Goal: Task Accomplishment & Management: Use online tool/utility

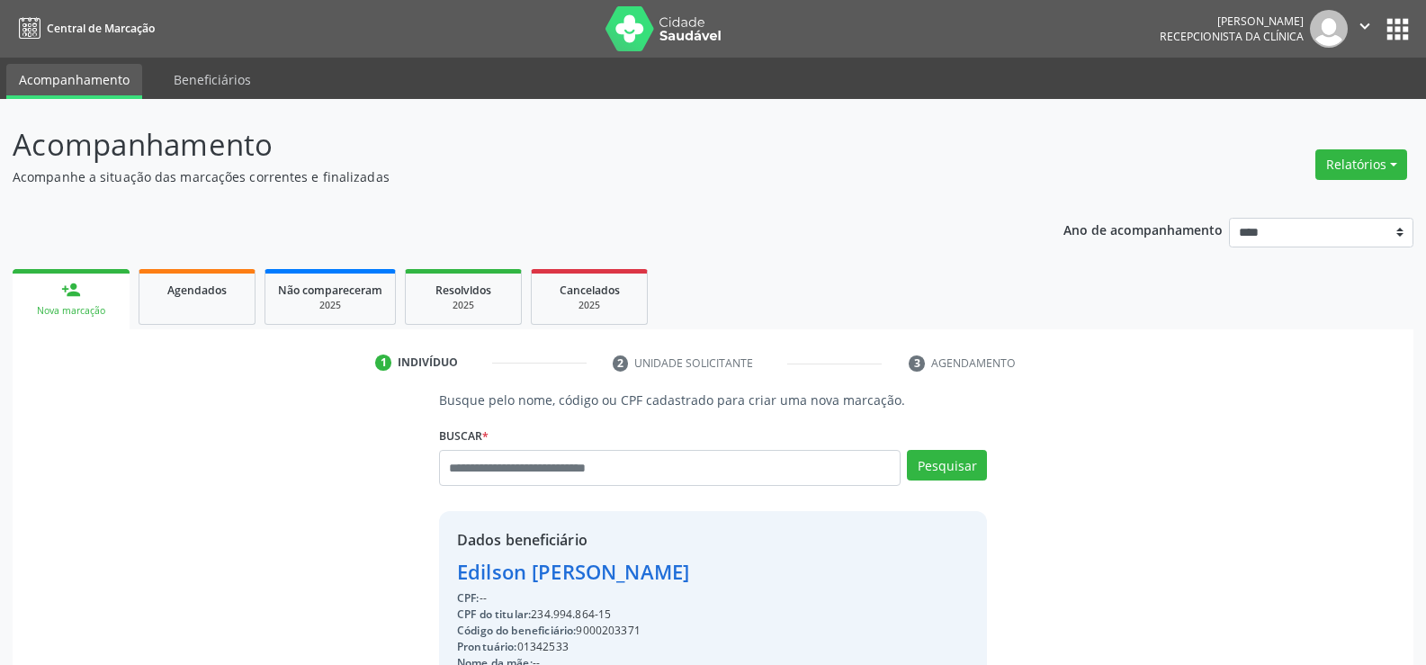
scroll to position [285, 0]
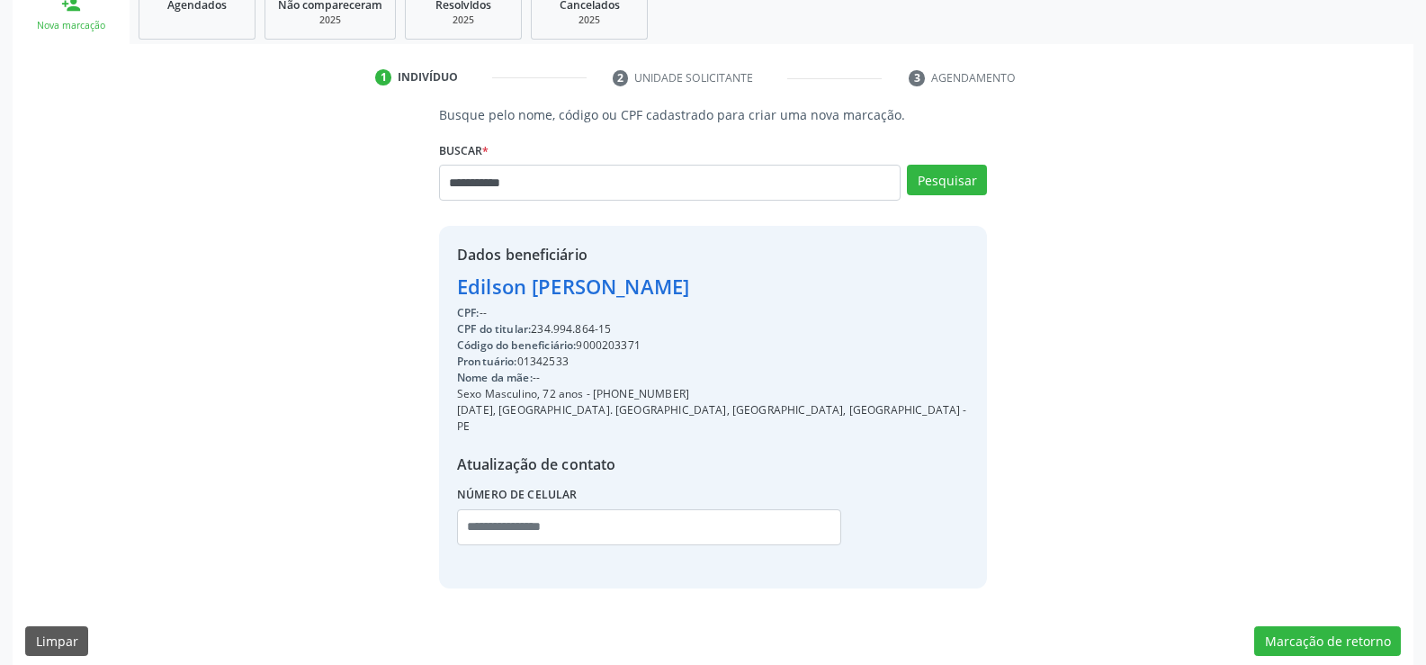
type input "**********"
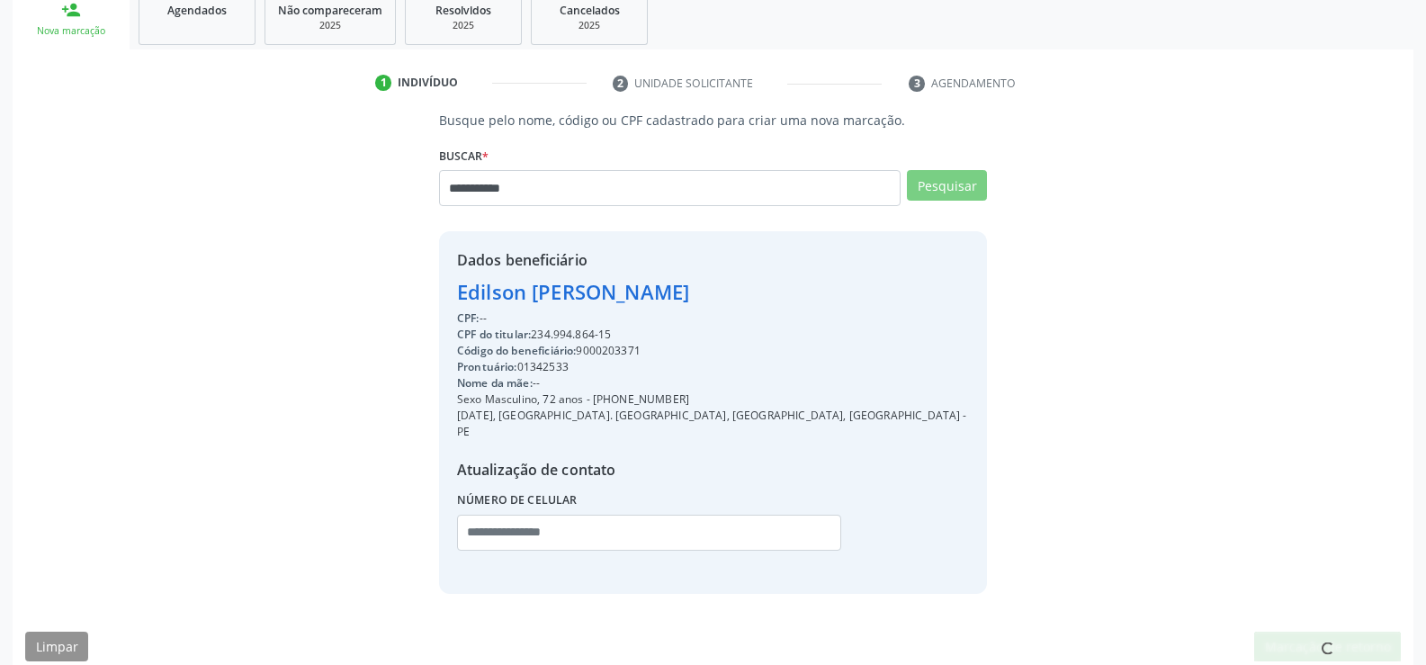
scroll to position [0, 0]
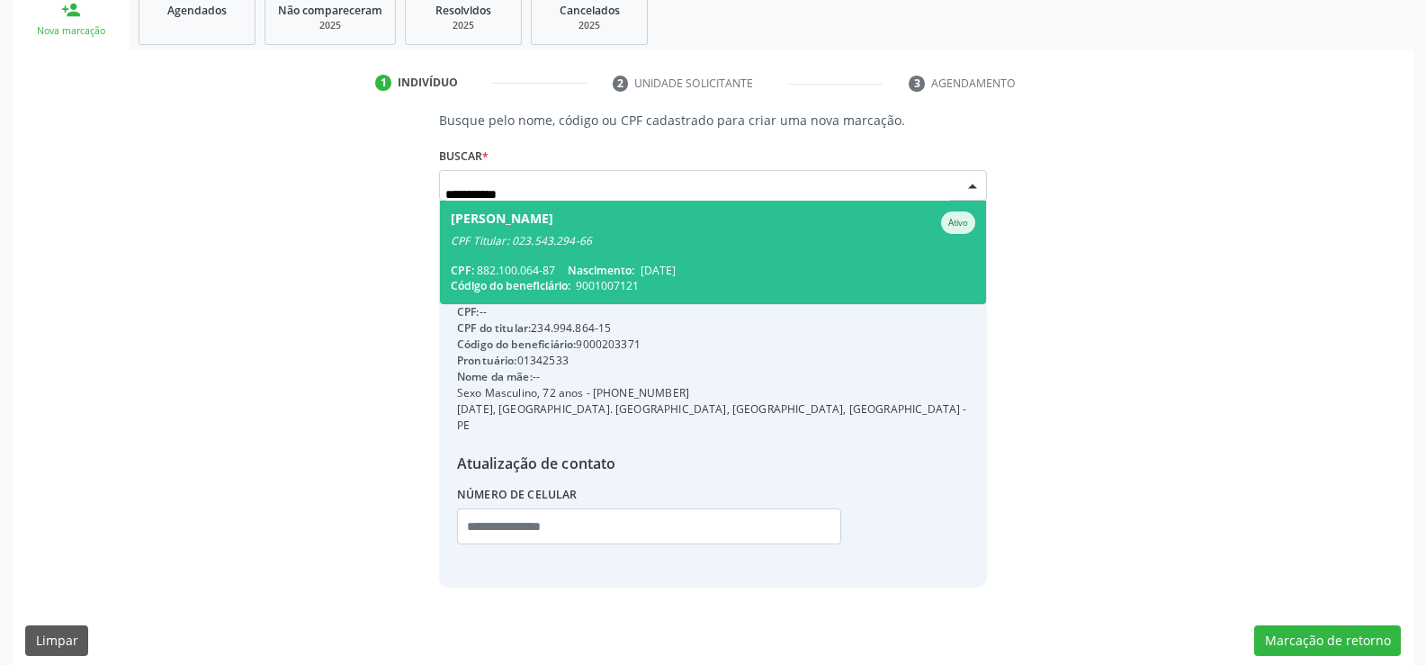
click at [564, 257] on span "[PERSON_NAME] Junior Ativo CPF Titular: 023.543.294-66 CPF: 882.100.064-87 Nasc…" at bounding box center [713, 252] width 546 height 103
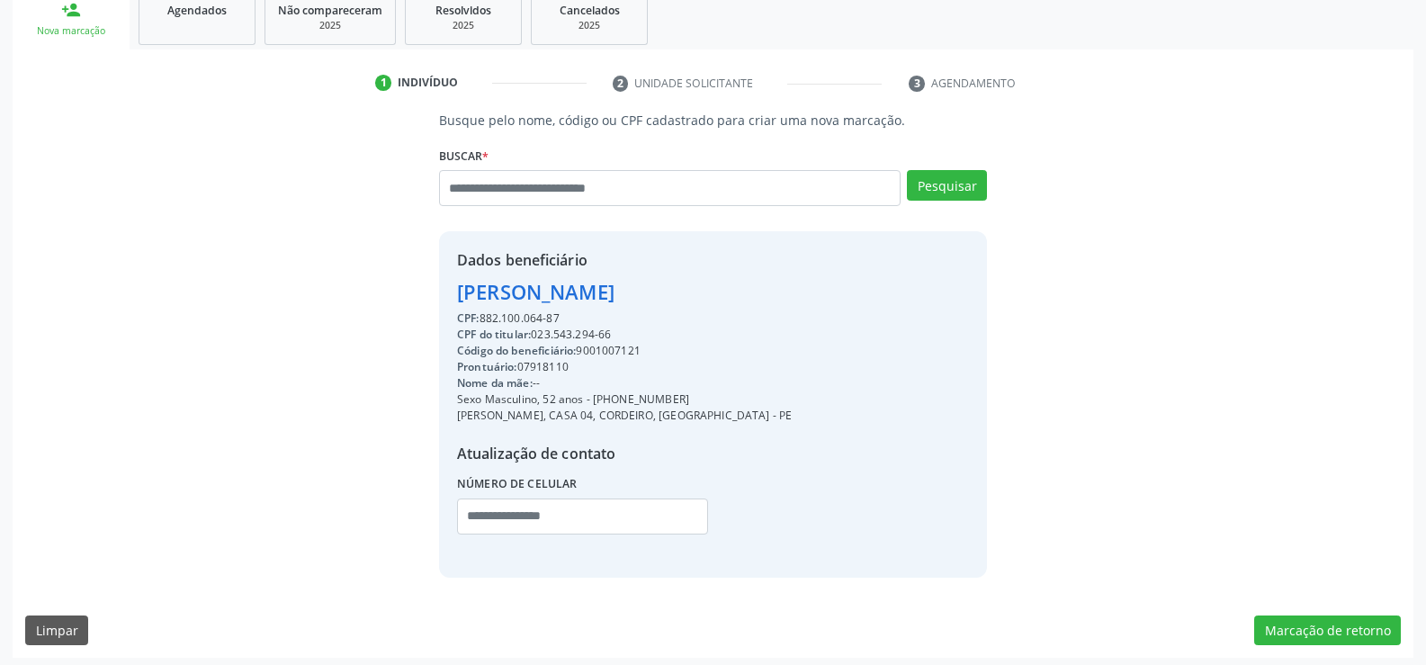
drag, startPoint x: 462, startPoint y: 292, endPoint x: 600, endPoint y: 315, distance: 139.5
click at [600, 315] on div "Dados beneficiário [PERSON_NAME] Junior CPF: 882.100.064-87 CPF do titular: 023…" at bounding box center [624, 403] width 335 height 309
drag, startPoint x: 596, startPoint y: 314, endPoint x: 578, endPoint y: 309, distance: 18.5
click at [596, 314] on div "CPF: 882.100.064-87" at bounding box center [624, 318] width 335 height 16
drag, startPoint x: 457, startPoint y: 290, endPoint x: 604, endPoint y: 315, distance: 148.8
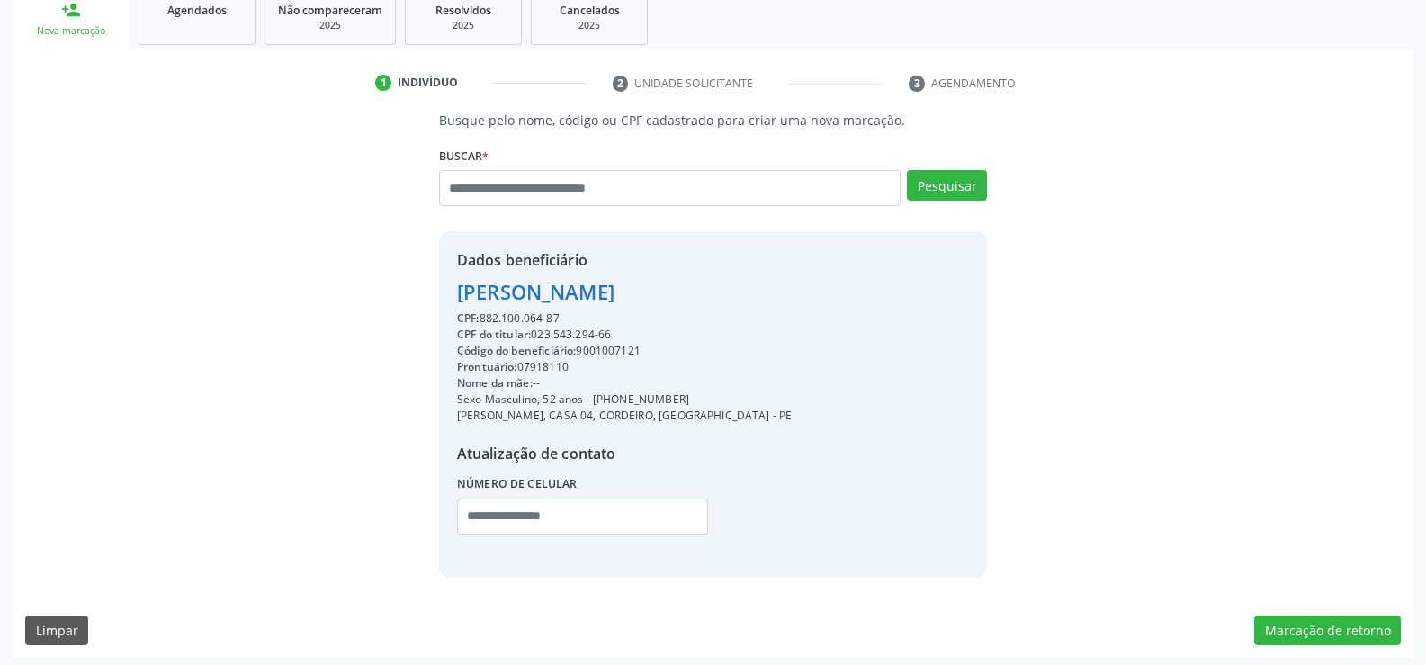
click at [604, 315] on div "Dados beneficiário [PERSON_NAME] Junior CPF: 882.100.064-87 CPF do titular: 023…" at bounding box center [624, 403] width 335 height 309
copy div "[PERSON_NAME] Junior CPF: 882.100.064-87"
click at [526, 184] on input "text" at bounding box center [670, 188] width 462 height 36
paste input "**********"
type input "**********"
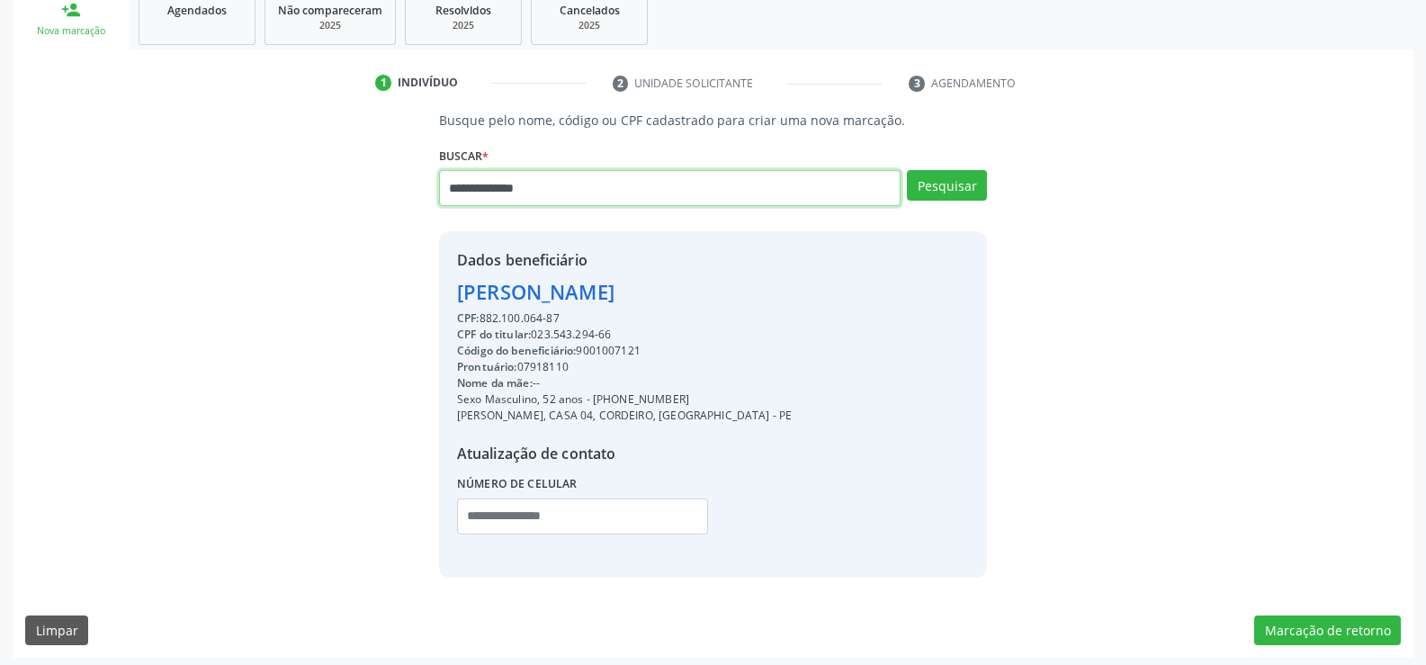
type input "**********"
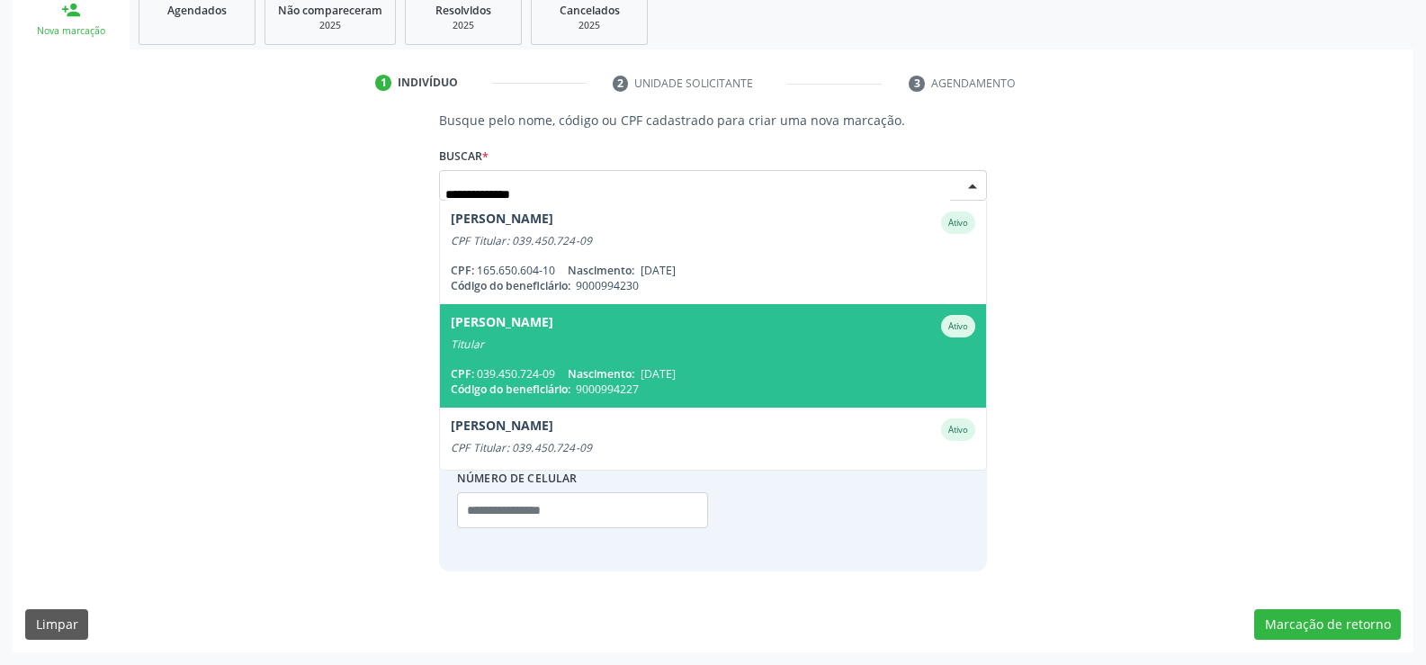
click at [574, 339] on div "Titular" at bounding box center [713, 344] width 524 height 14
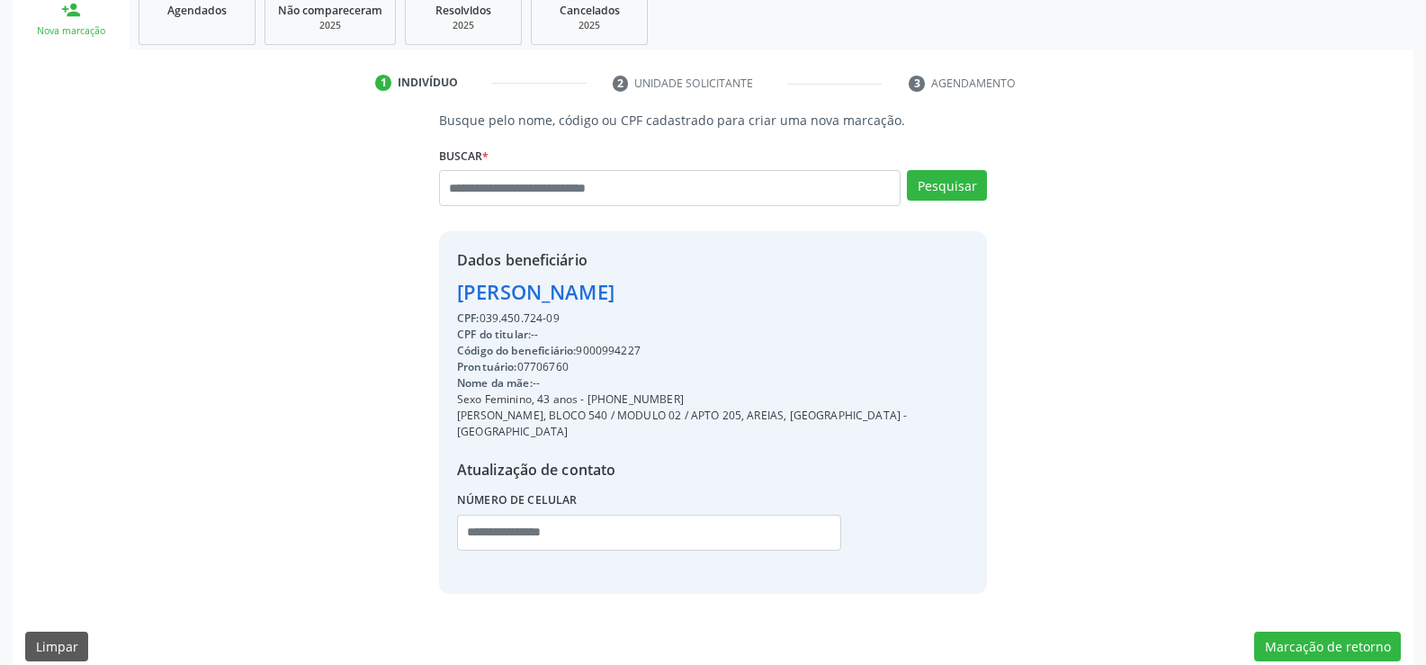
drag, startPoint x: 457, startPoint y: 291, endPoint x: 713, endPoint y: 295, distance: 255.5
click at [713, 295] on div "[PERSON_NAME]" at bounding box center [713, 292] width 512 height 30
copy div "[PERSON_NAME]"
drag, startPoint x: 610, startPoint y: 399, endPoint x: 705, endPoint y: 394, distance: 95.5
click at [705, 394] on div "Sexo Feminino, 43 anos - [PHONE_NUMBER]" at bounding box center [713, 399] width 512 height 16
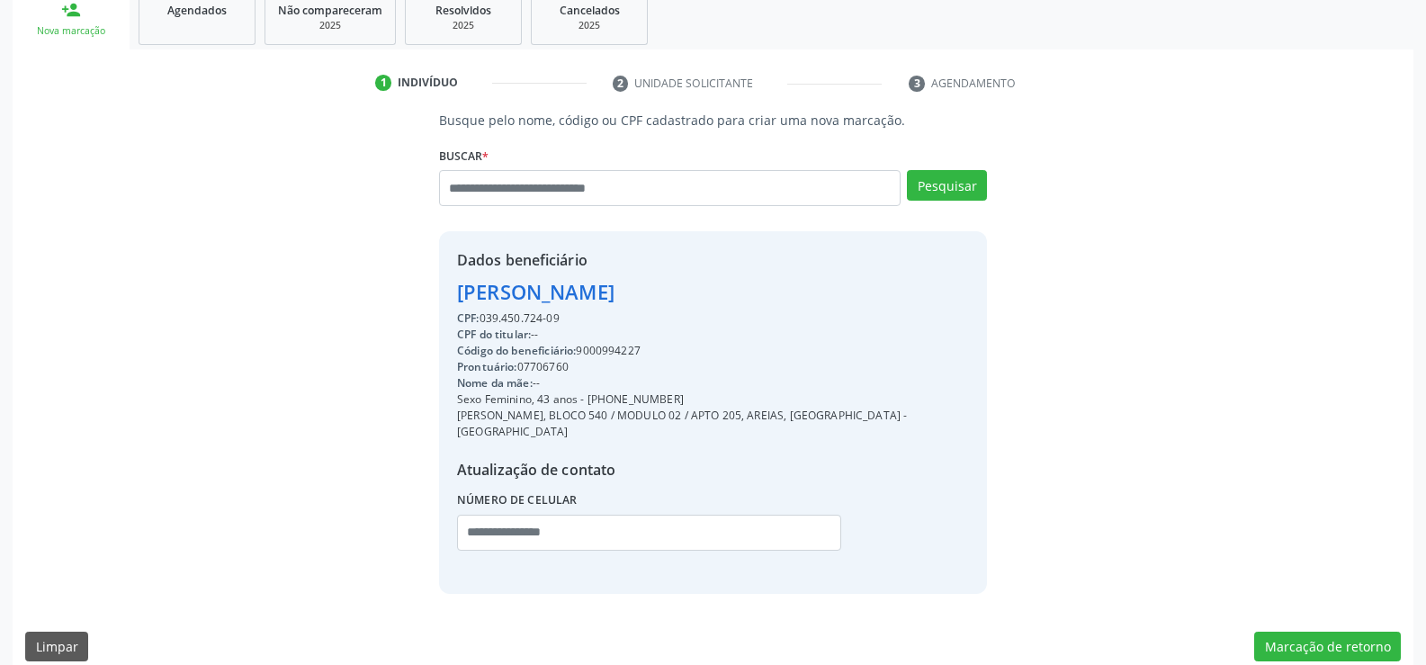
copy div "98610-3670"
click at [527, 201] on input "text" at bounding box center [670, 188] width 462 height 36
paste input "**********"
type input "**********"
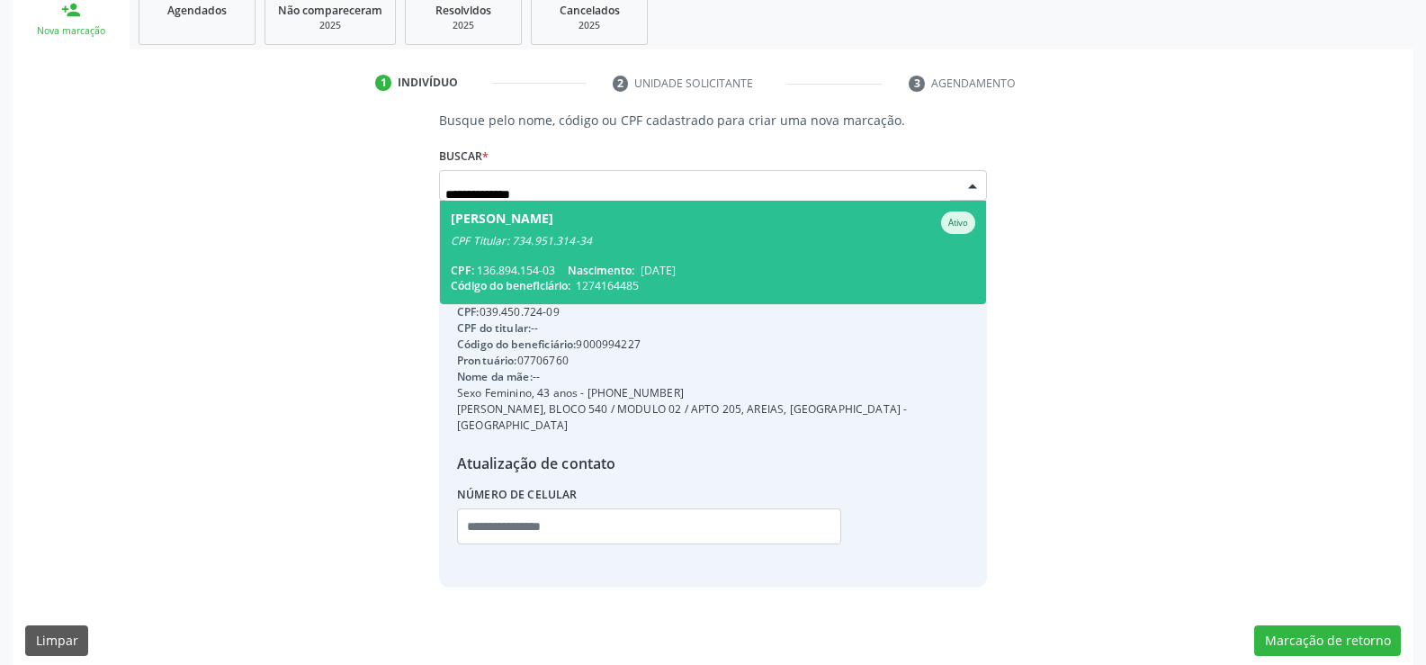
click at [551, 238] on div "CPF Titular: 734.951.314-34" at bounding box center [713, 241] width 524 height 14
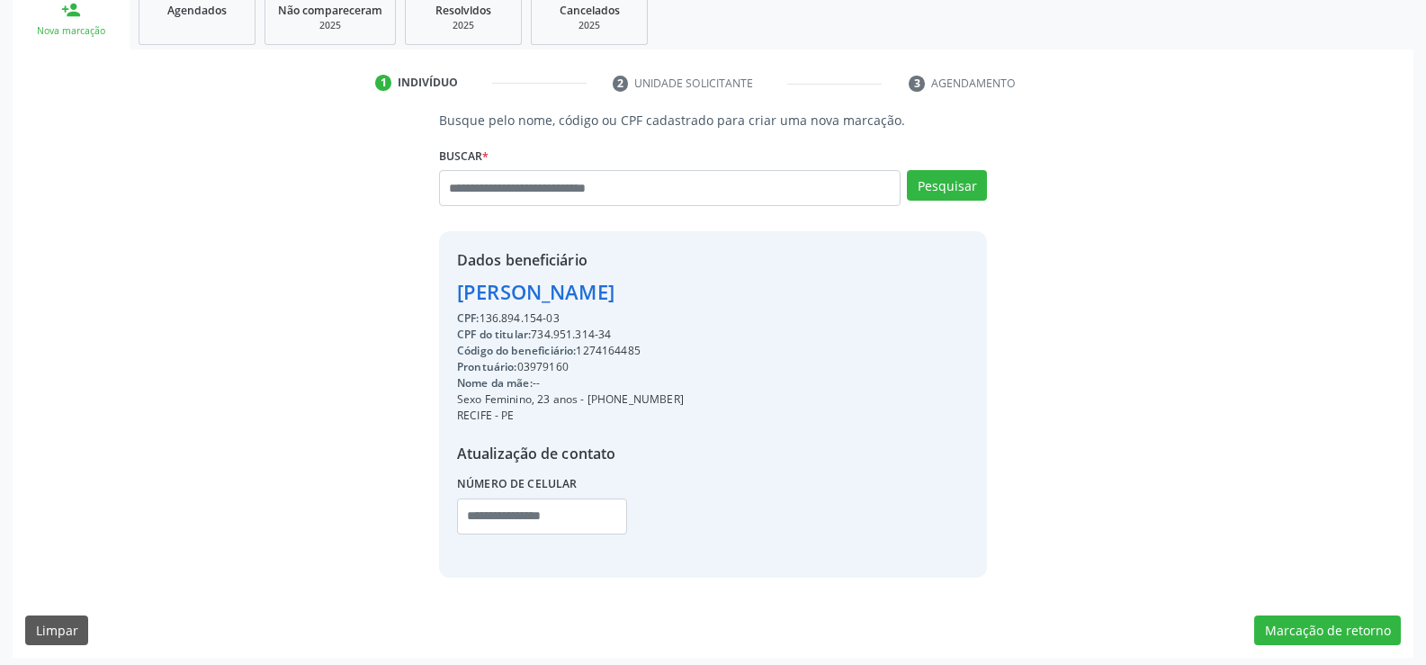
drag, startPoint x: 456, startPoint y: 290, endPoint x: 775, endPoint y: 299, distance: 318.6
click at [775, 299] on div "Dados beneficiário [PERSON_NAME] CPF: 136.894.154-03 CPF do titular: 734.951.31…" at bounding box center [713, 403] width 548 height 345
copy div "[PERSON_NAME]"
drag, startPoint x: 612, startPoint y: 401, endPoint x: 748, endPoint y: 396, distance: 136.0
click at [684, 396] on div "Sexo Feminino, 23 anos - [PHONE_NUMBER]" at bounding box center [570, 399] width 227 height 16
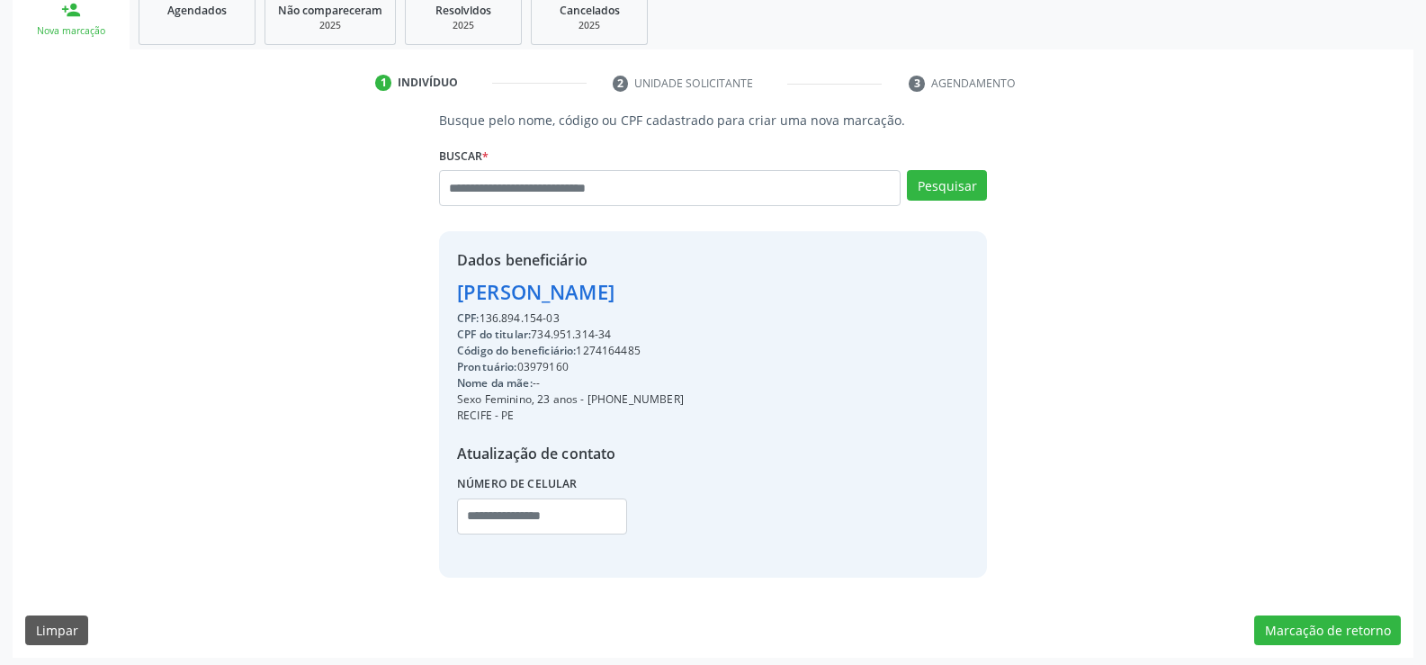
copy div "98612-5898"
click at [570, 190] on input "text" at bounding box center [670, 188] width 462 height 36
paste input "**********"
type input "**********"
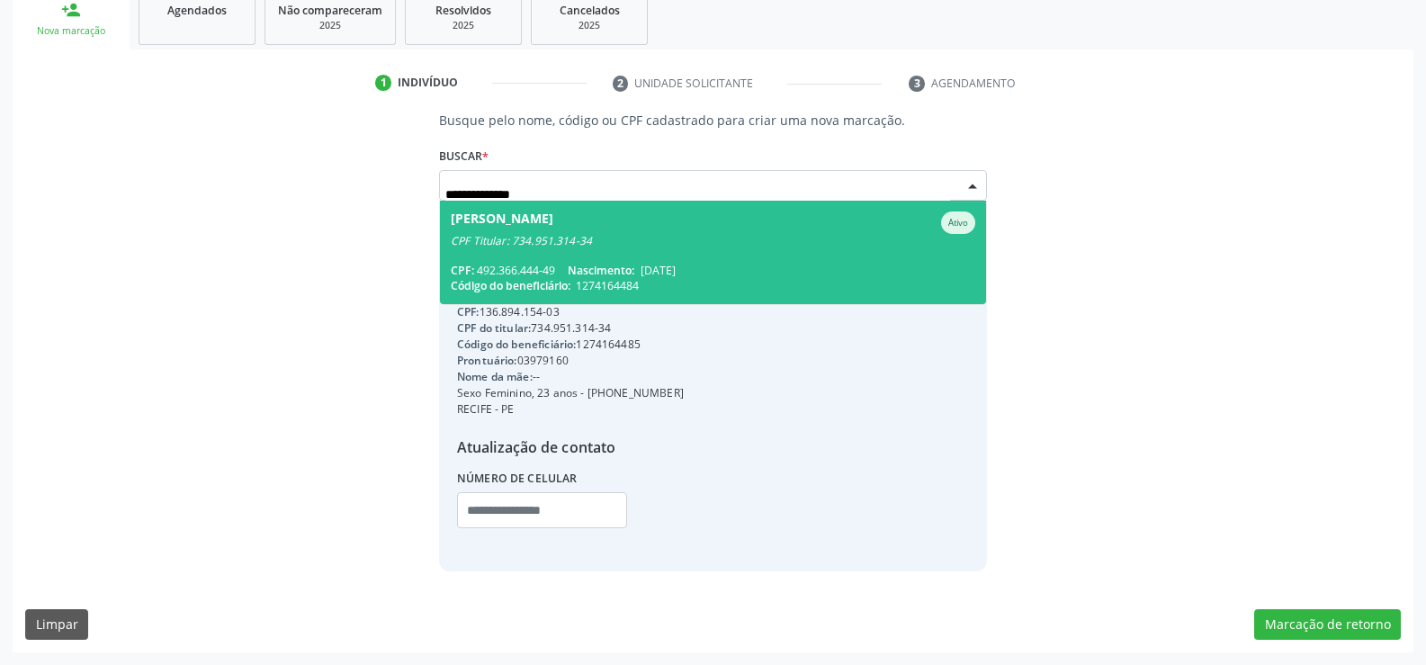
click at [676, 255] on span "[PERSON_NAME] CPF Titular: 734.951.314-34 CPF: 492.366.444-49 Nascimento: [DATE…" at bounding box center [713, 252] width 546 height 103
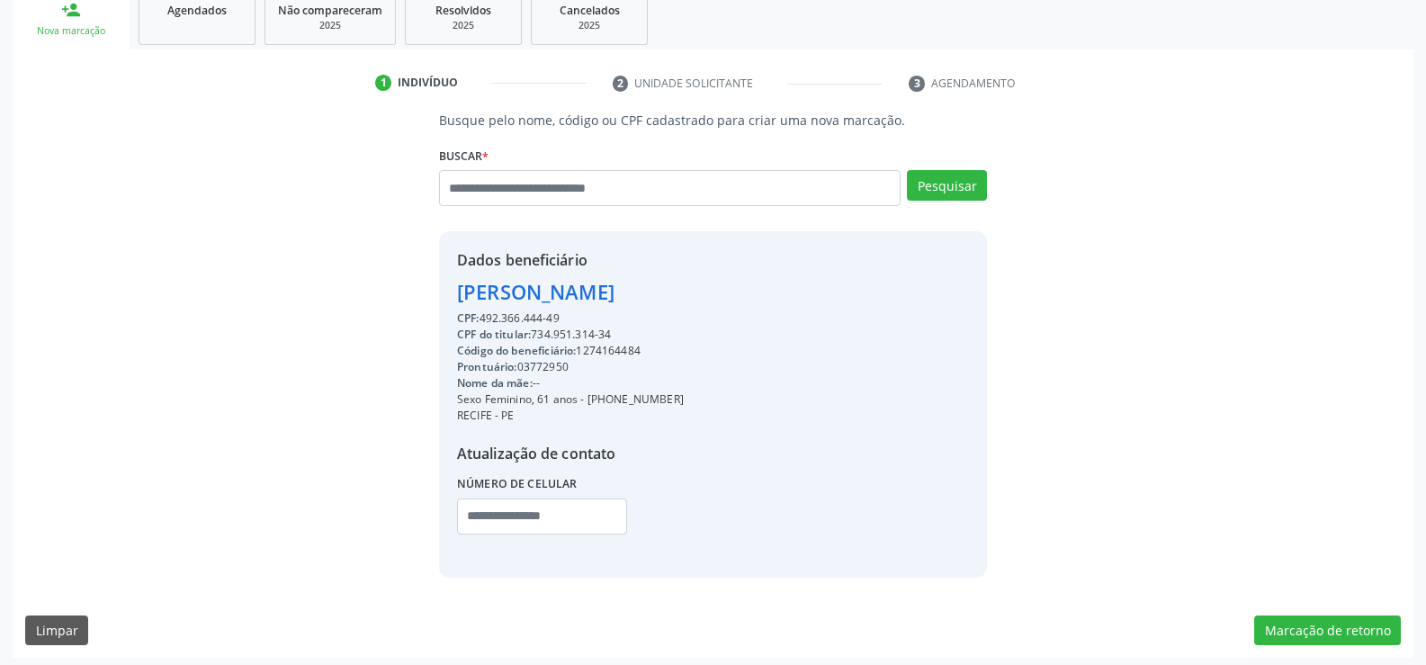
drag, startPoint x: 458, startPoint y: 290, endPoint x: 802, endPoint y: 291, distance: 344.6
click at [802, 291] on div "Dados beneficiário [PERSON_NAME] CPF: 492.366.444-49 CPF do titular: 734.951.31…" at bounding box center [713, 403] width 548 height 345
copy div "[PERSON_NAME]"
drag, startPoint x: 613, startPoint y: 396, endPoint x: 731, endPoint y: 396, distance: 117.9
click at [684, 396] on div "Sexo Feminino, 61 anos - [PHONE_NUMBER]" at bounding box center [570, 399] width 227 height 16
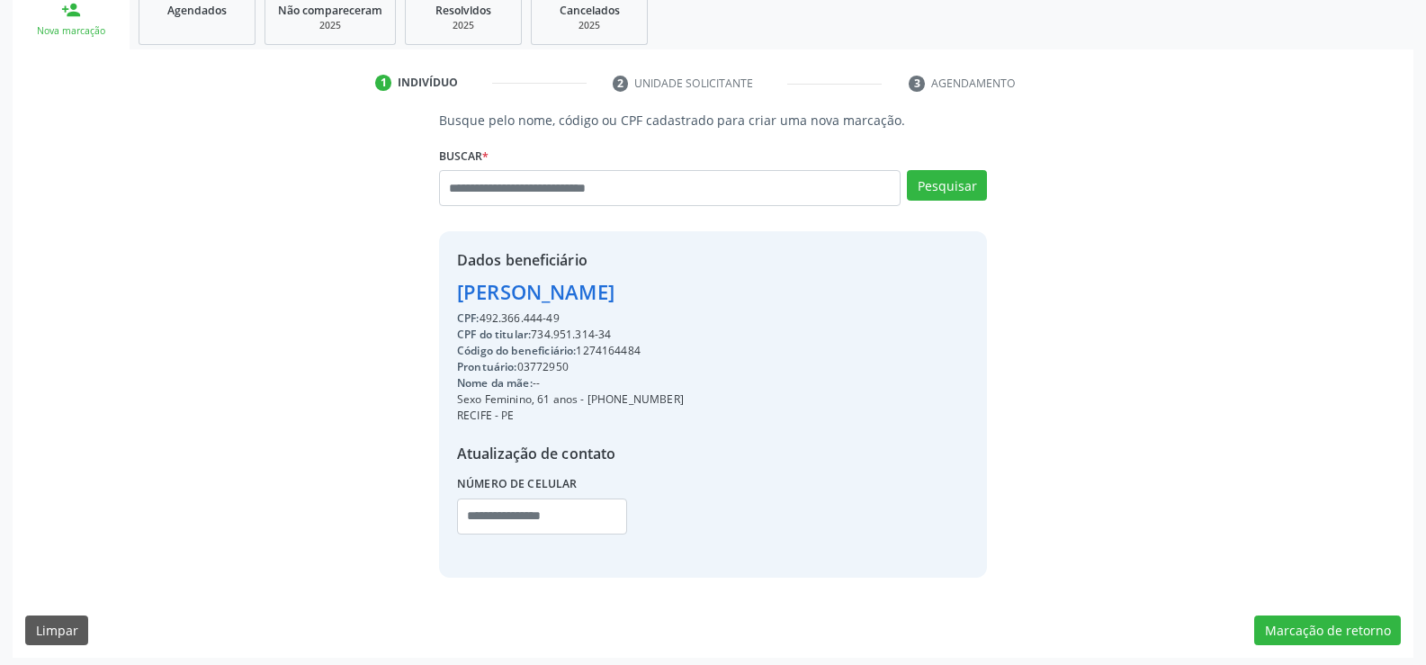
copy div "98612-5898"
